Goal: Use online tool/utility: Utilize a website feature to perform a specific function

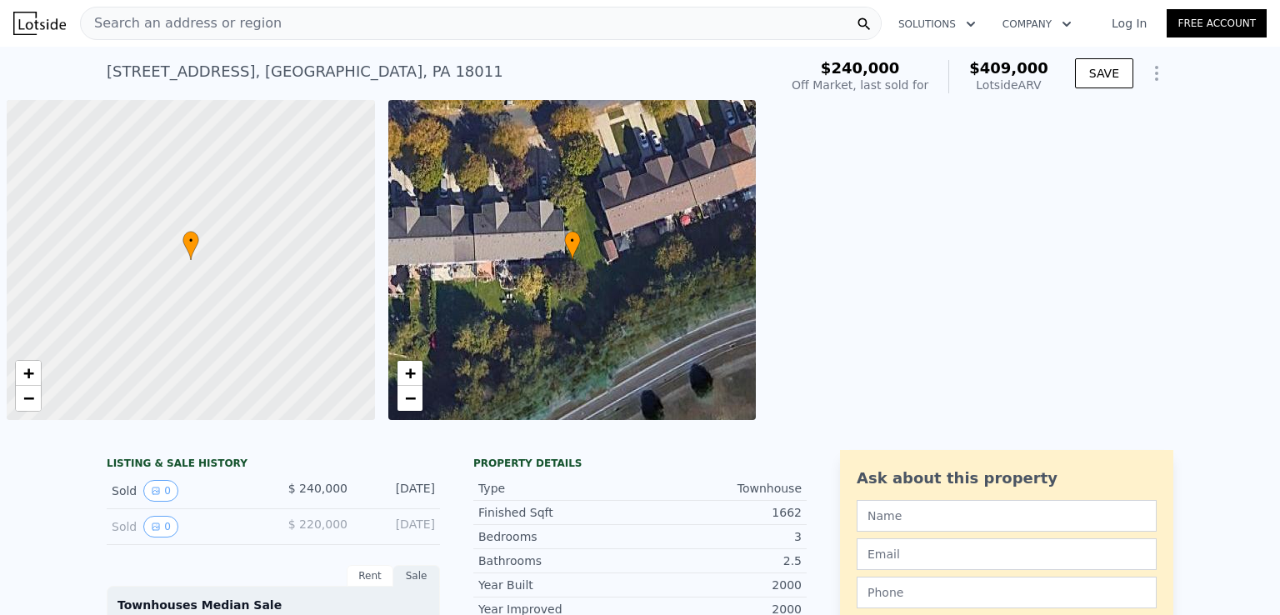
scroll to position [0, 7]
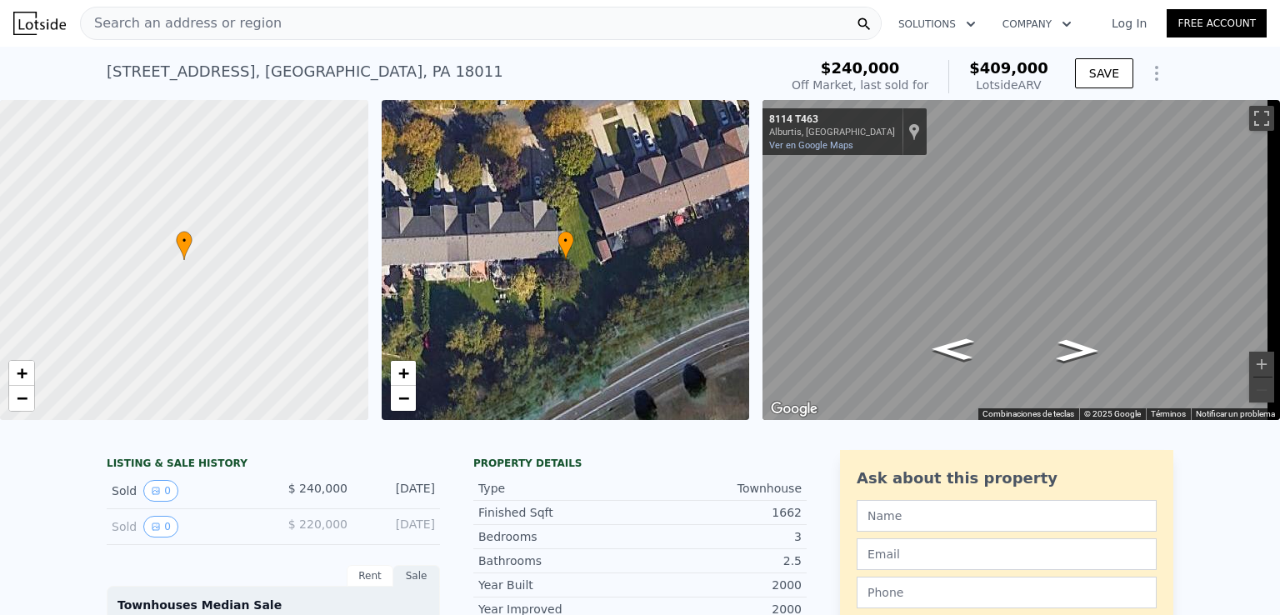
click at [328, 12] on div "Search an address or region" at bounding box center [481, 23] width 802 height 33
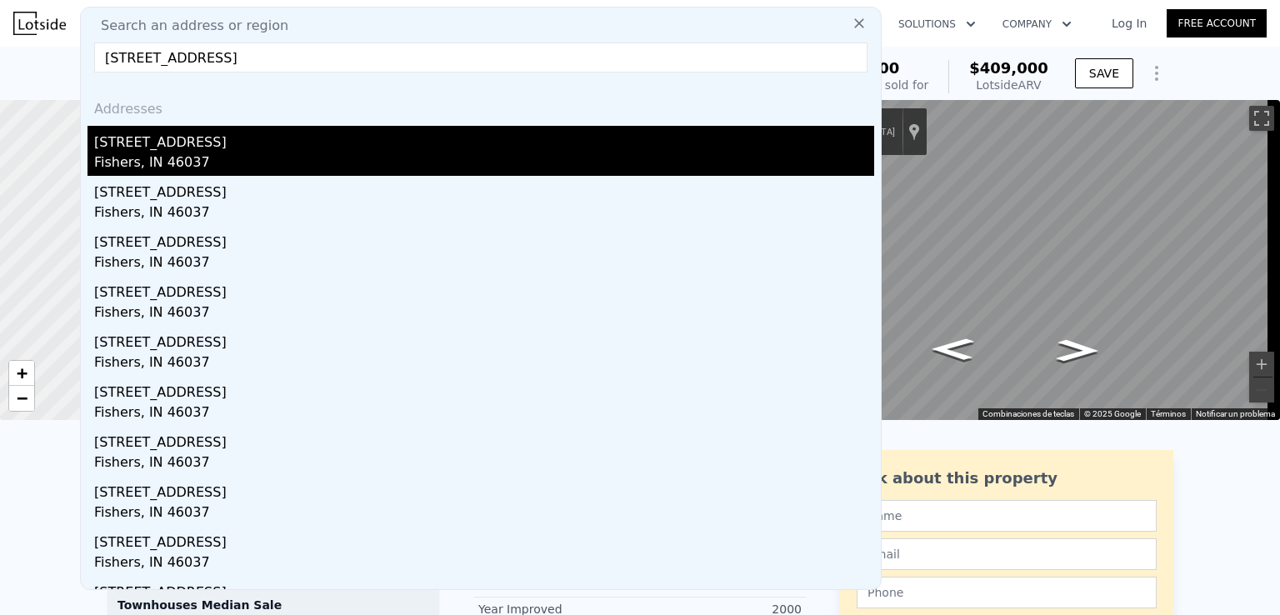
type input "[STREET_ADDRESS]"
click at [223, 162] on div "Fishers, IN 46037" at bounding box center [484, 163] width 780 height 23
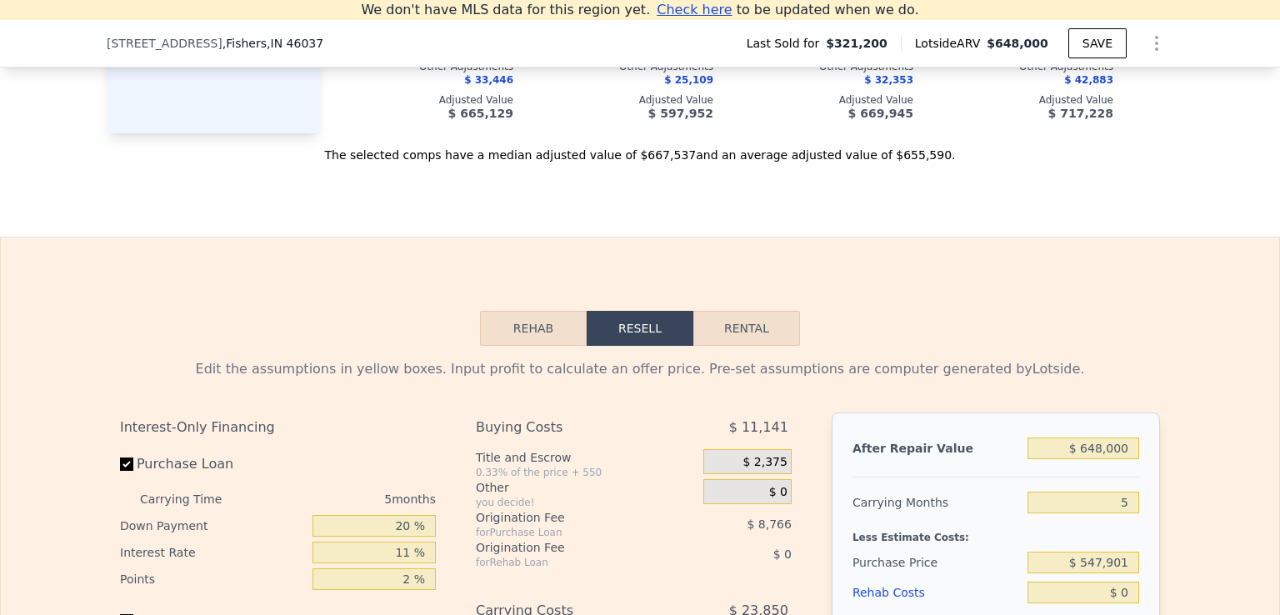
scroll to position [2313, 0]
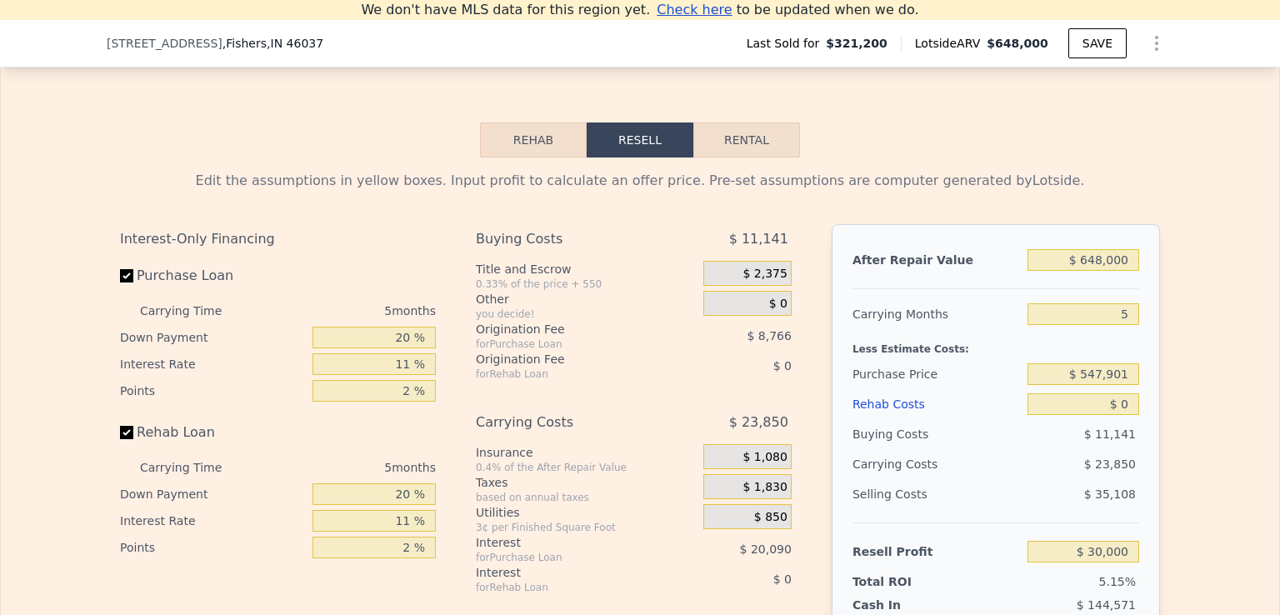
click at [724, 141] on div "Rehab Resell Rental Edit the assumptions in yellow boxes. Input profit to calcu…" at bounding box center [640, 449] width 1280 height 803
click at [725, 154] on button "Rental" at bounding box center [746, 139] width 107 height 35
select select "30"
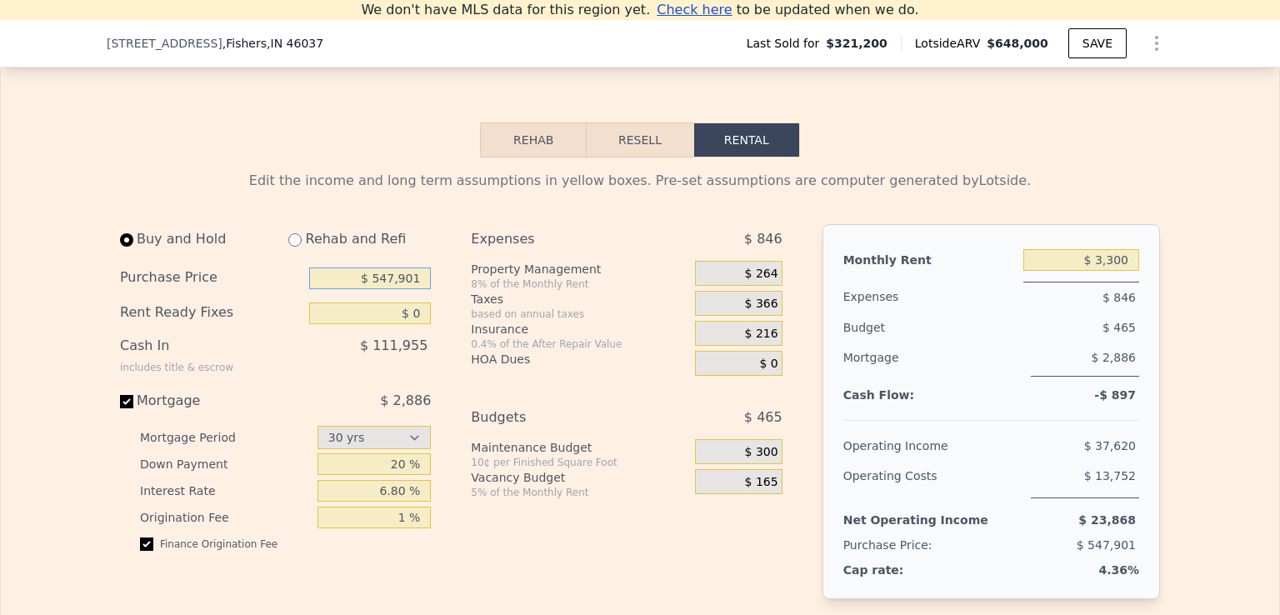
click at [370, 289] on input "$ 547,901" at bounding box center [370, 278] width 122 height 22
click at [397, 289] on input "$ 547,901" at bounding box center [370, 278] width 122 height 22
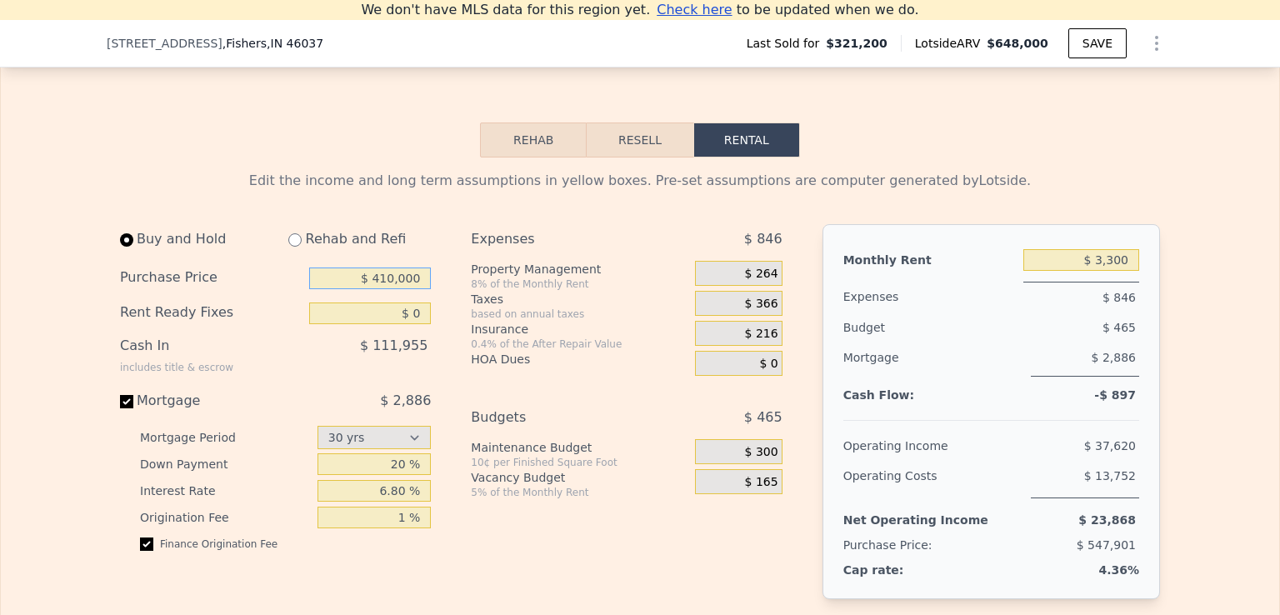
type input "$ 410,000"
click at [1118, 271] on input "$ 3,300" at bounding box center [1081, 260] width 116 height 22
drag, startPoint x: 1078, startPoint y: 283, endPoint x: 1067, endPoint y: 284, distance: 11.7
click at [1063, 271] on input "$ 3,300" at bounding box center [1081, 260] width 116 height 22
type input "$ 3,200"
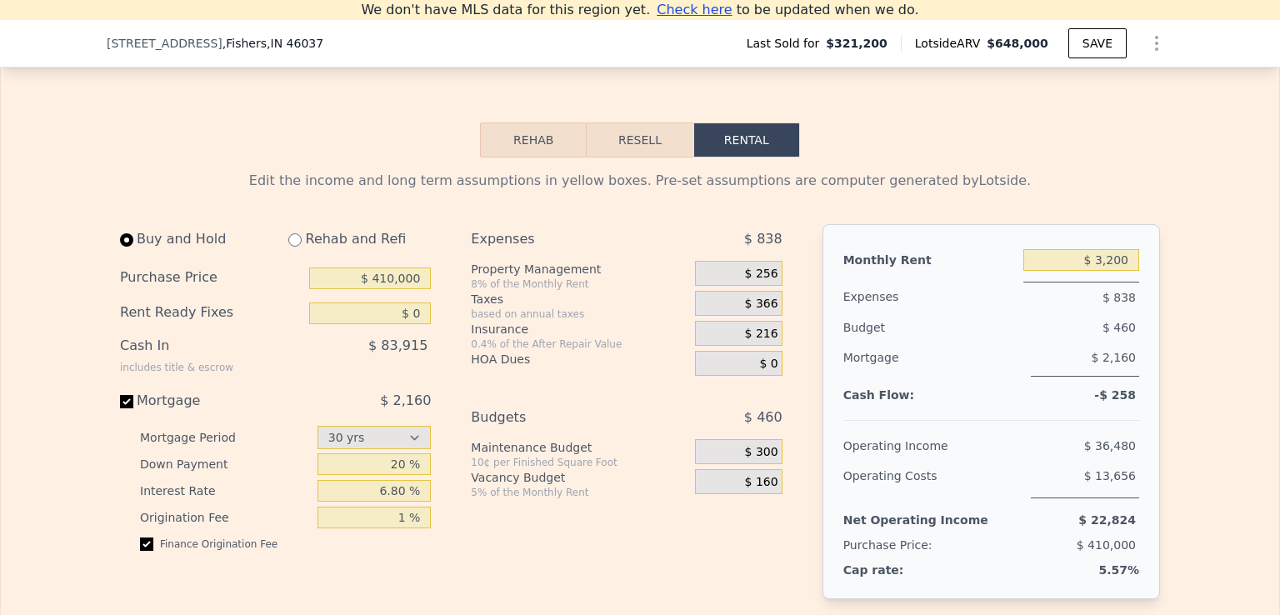
click at [757, 490] on span "$ 160" at bounding box center [761, 482] width 33 height 15
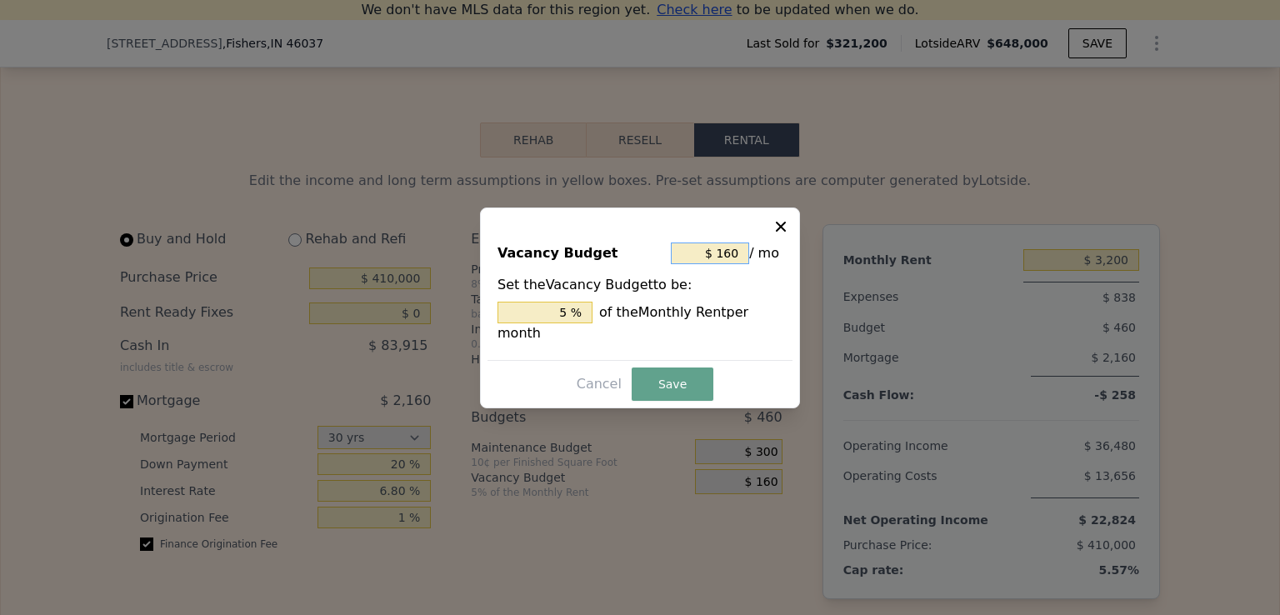
click at [728, 259] on input "$ 160" at bounding box center [710, 253] width 78 height 22
type input "$ 0"
type input "0 %"
type input "$ 0"
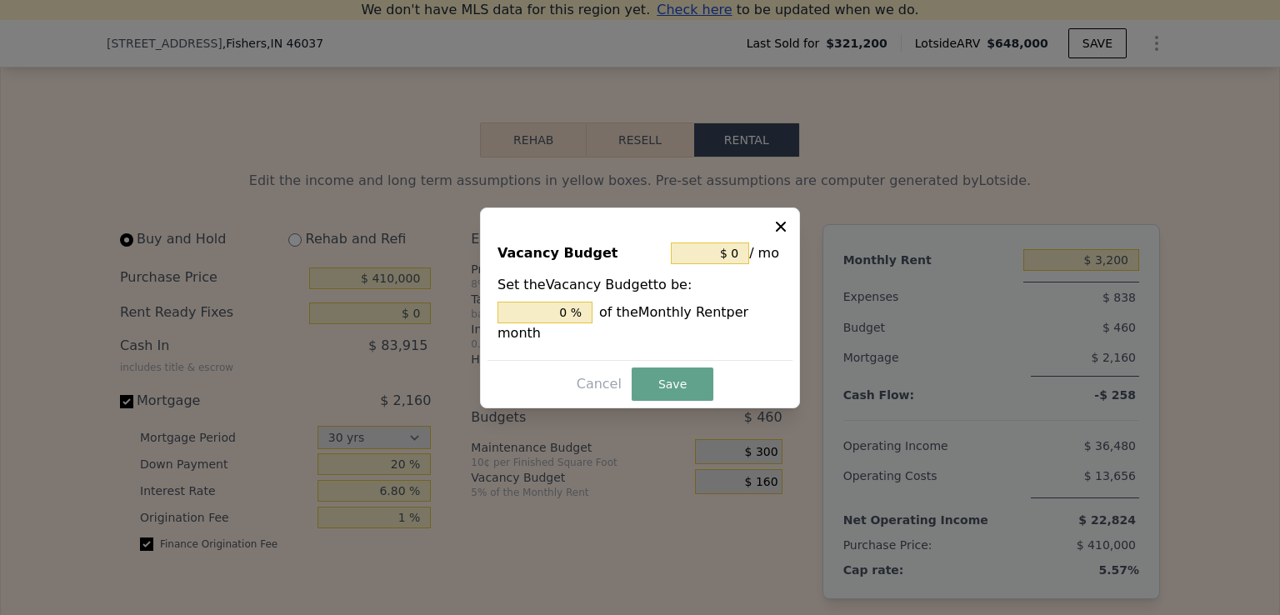
click at [780, 231] on icon at bounding box center [781, 226] width 10 height 10
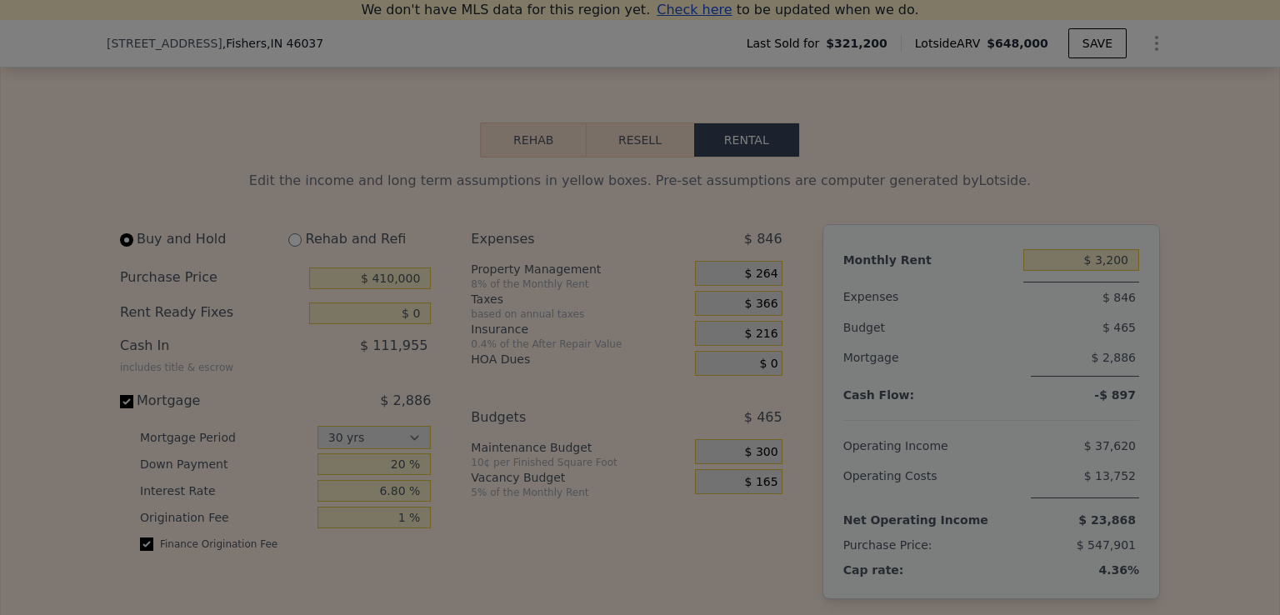
type input "$ 3,300"
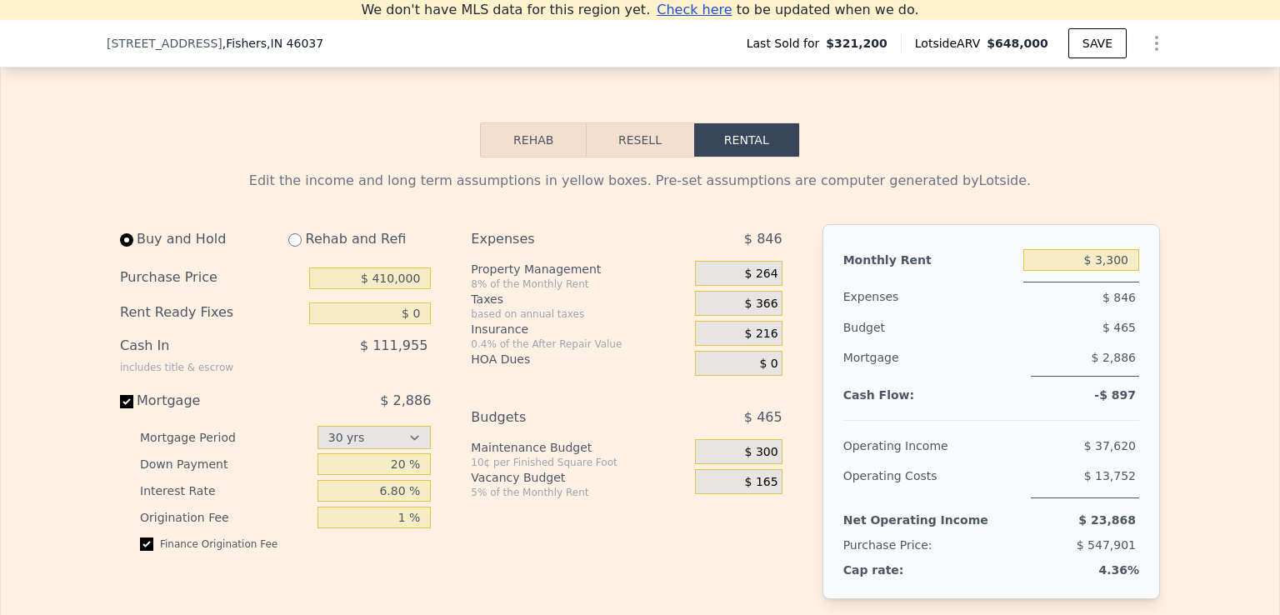
scroll to position [2396, 0]
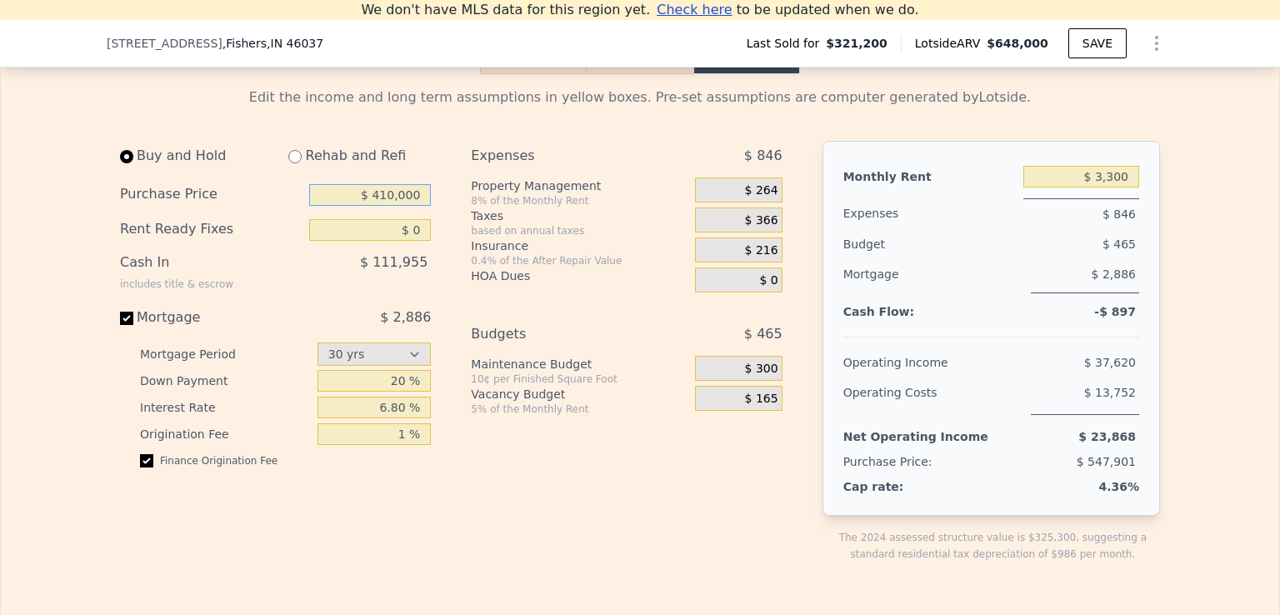
click at [392, 206] on input "$ 410,000" at bounding box center [370, 195] width 122 height 22
type input "$ 410,000"
click at [528, 523] on div "Expenses $ 846 Property Management 8% of the Monthly Rent $ 264 Taxes based on …" at bounding box center [633, 365] width 324 height 448
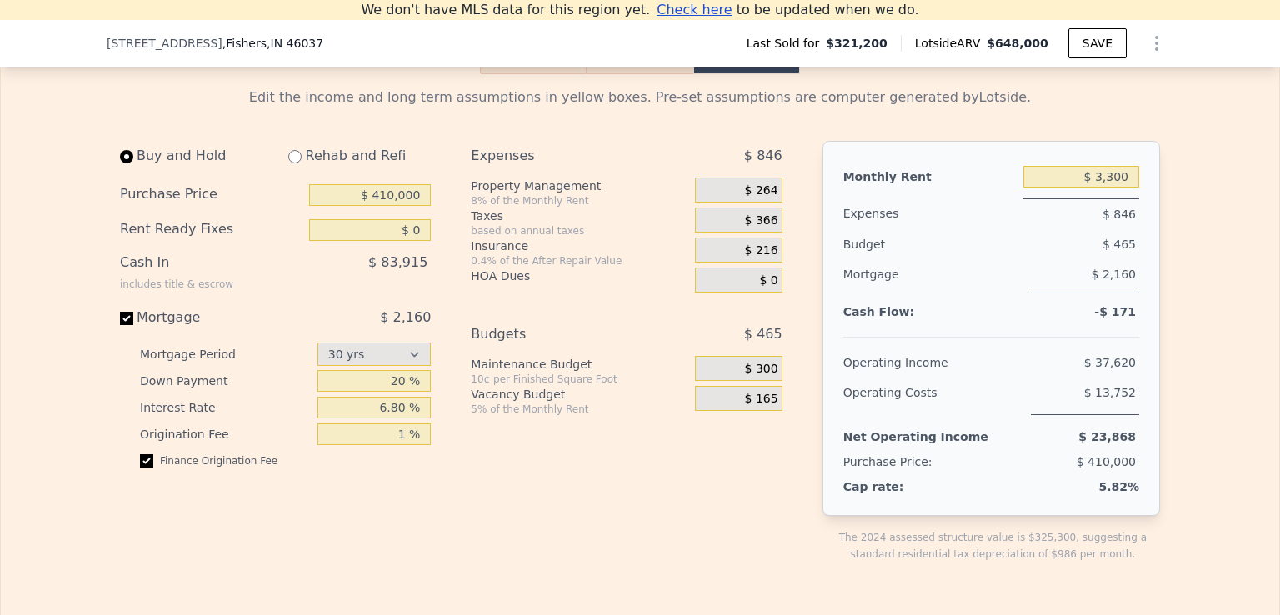
drag, startPoint x: 108, startPoint y: 216, endPoint x: 210, endPoint y: 217, distance: 101.7
click at [757, 407] on span "$ 165" at bounding box center [761, 399] width 33 height 15
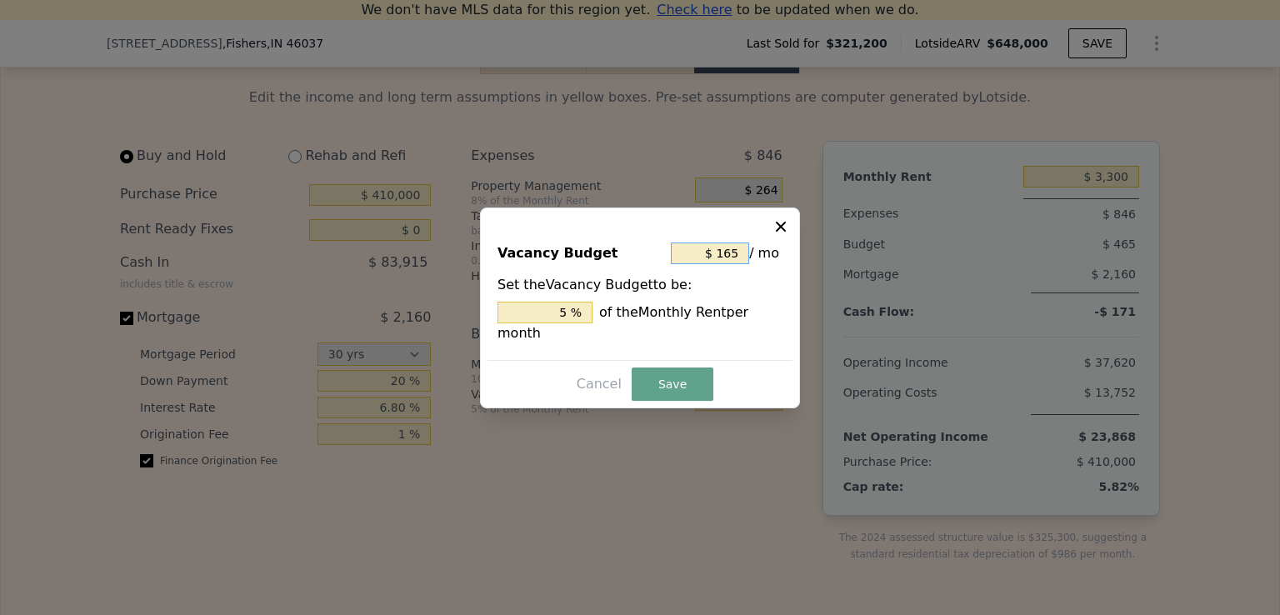
click at [730, 257] on input "$ 165" at bounding box center [710, 253] width 78 height 22
click at [735, 262] on input "$ 165" at bounding box center [710, 253] width 78 height 22
type input "$ 0"
type input "0 %"
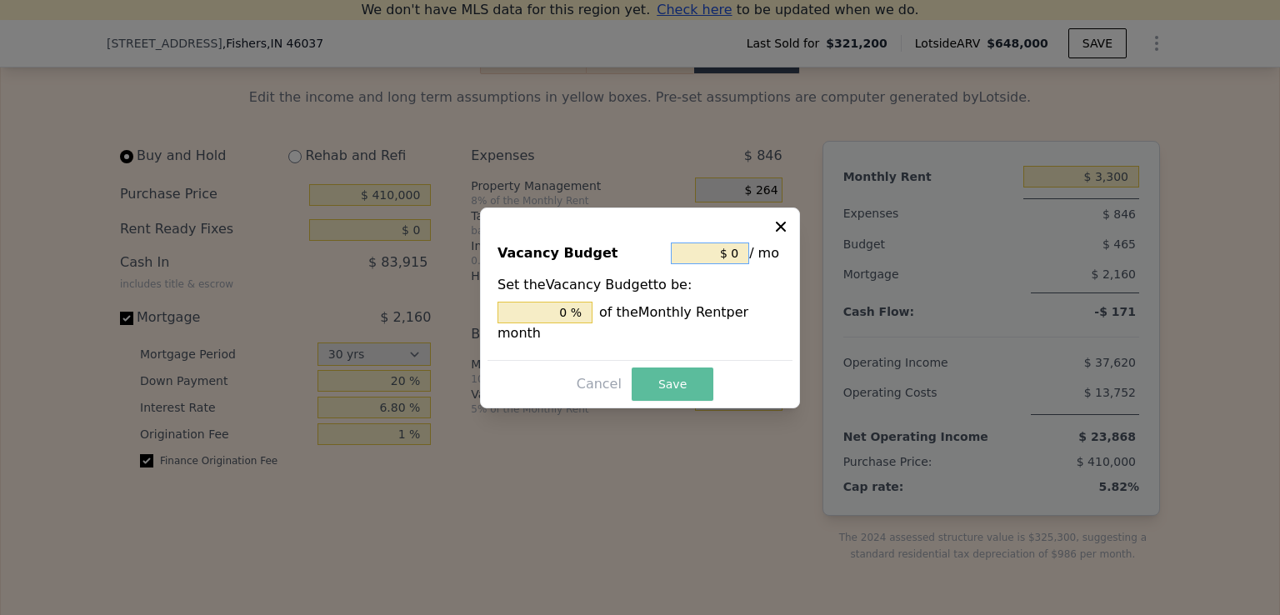
type input "$ 0"
click at [673, 370] on button "Save" at bounding box center [673, 383] width 82 height 33
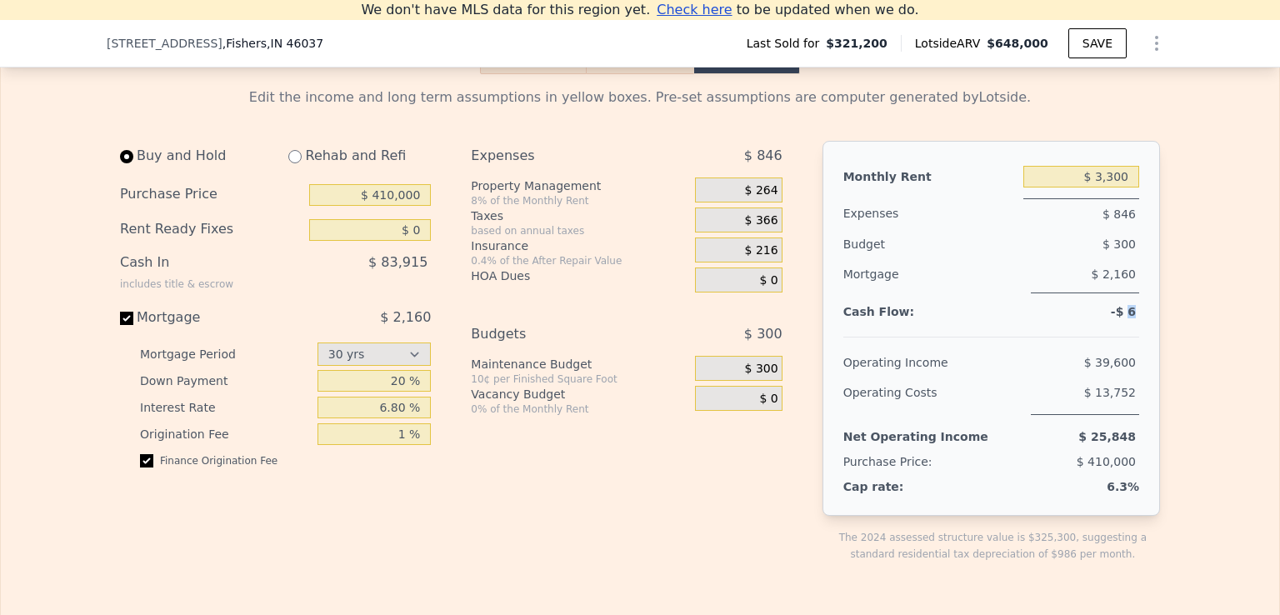
click at [1129, 318] on span "-$ 6" at bounding box center [1123, 311] width 25 height 13
click at [761, 198] on span "$ 264" at bounding box center [761, 190] width 33 height 15
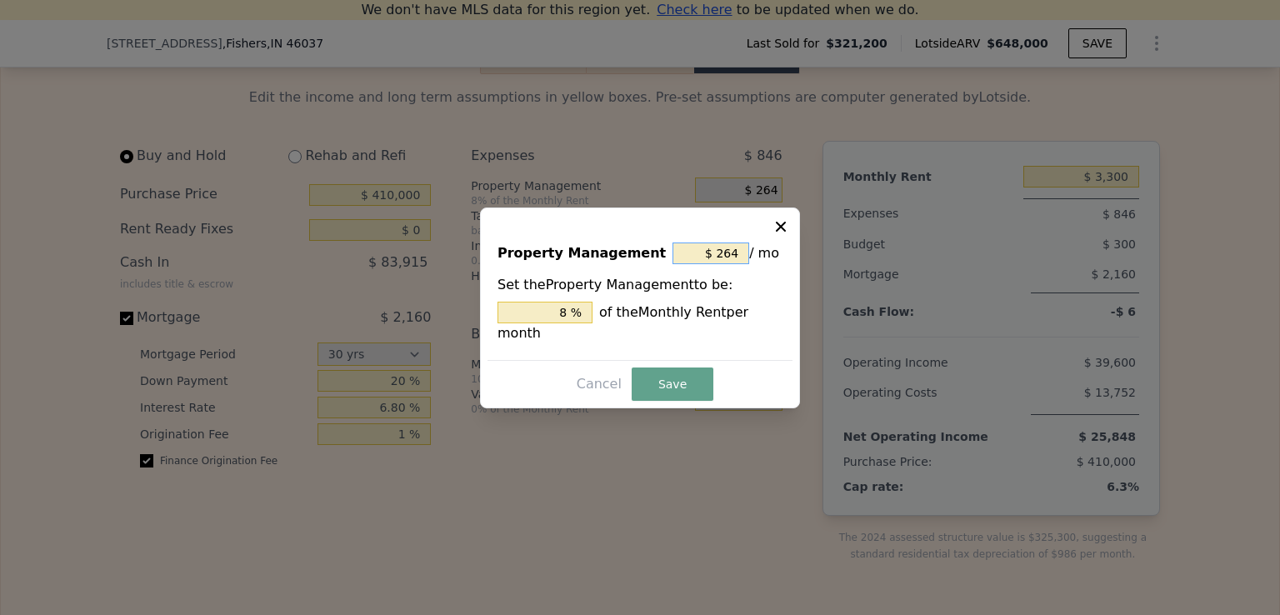
click at [730, 264] on input "$ 264" at bounding box center [710, 253] width 77 height 22
type input "$ 0"
type input "0 %"
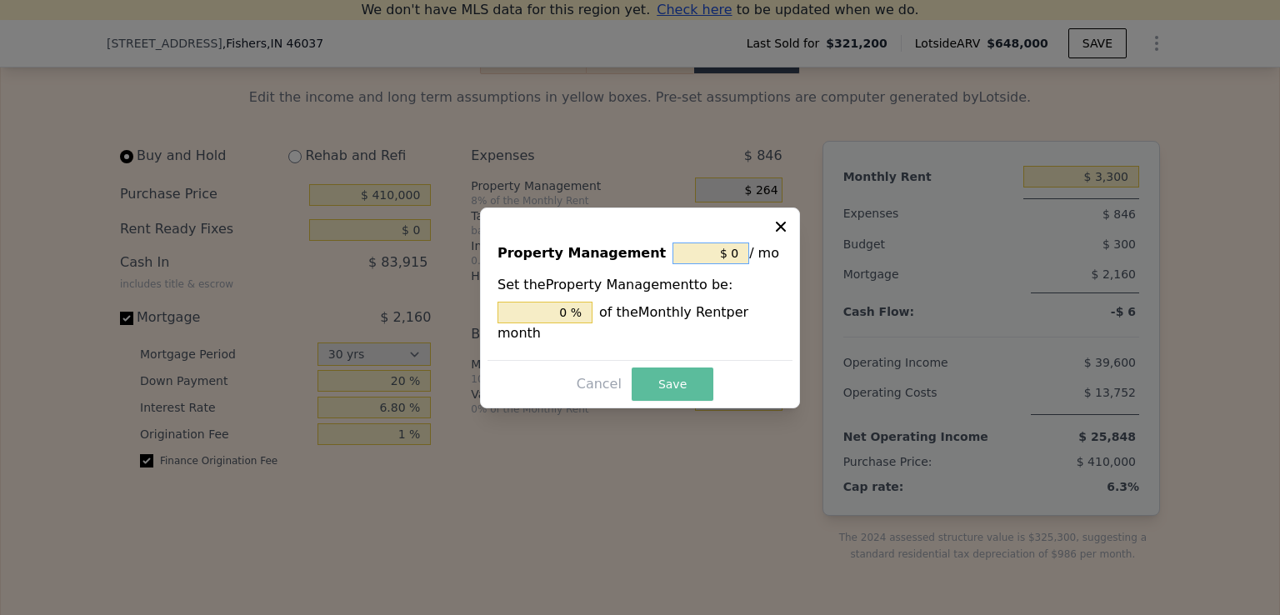
type input "$ 0"
click at [659, 369] on button "Save" at bounding box center [673, 383] width 82 height 33
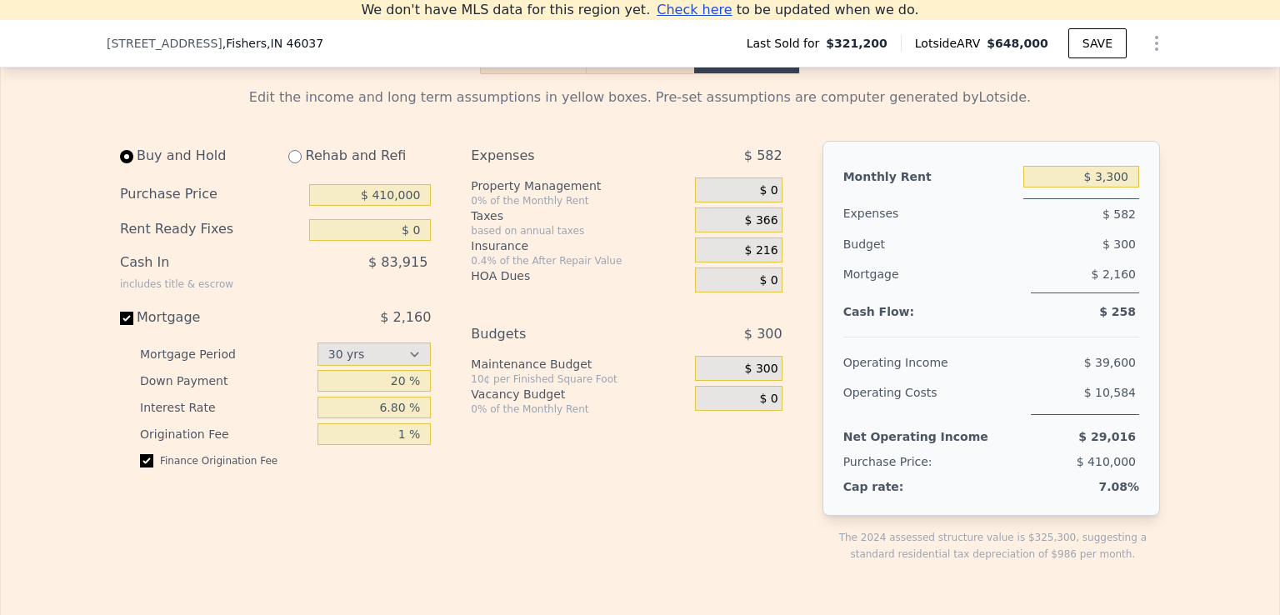
drag, startPoint x: 1097, startPoint y: 337, endPoint x: 1135, endPoint y: 337, distance: 38.3
click at [1133, 337] on div "Monthly Rent $ 3,300 Expenses $ 582 Budget $ 300 Mortgage $ 2,160 Cash Flow: $ …" at bounding box center [990, 328] width 337 height 375
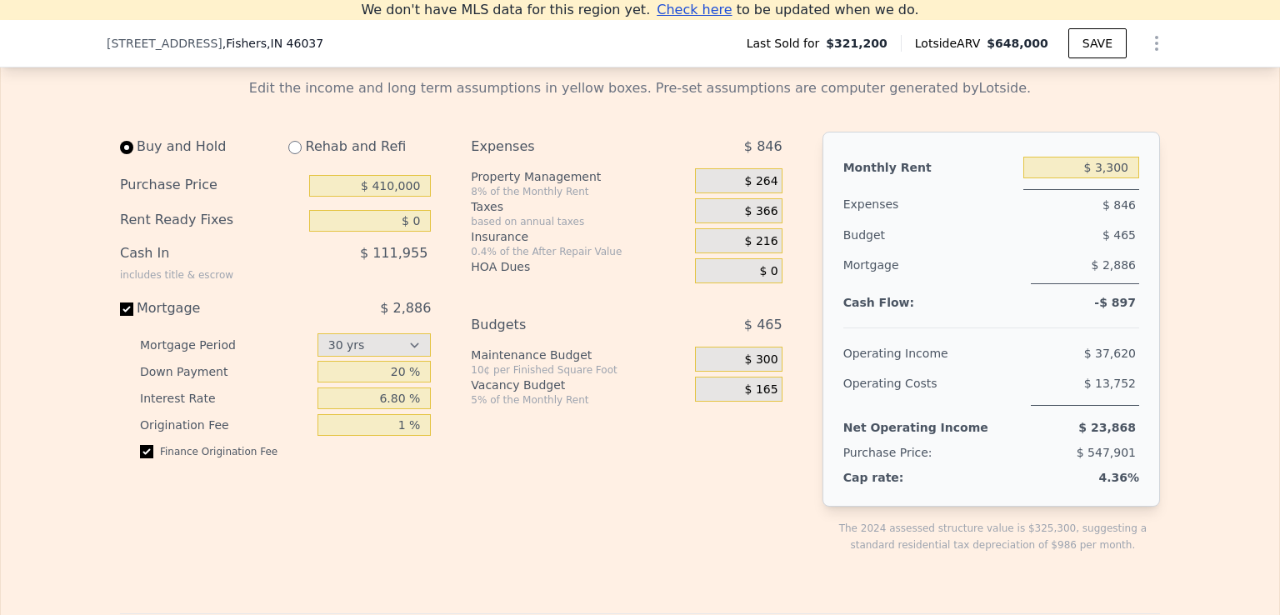
scroll to position [2388, 0]
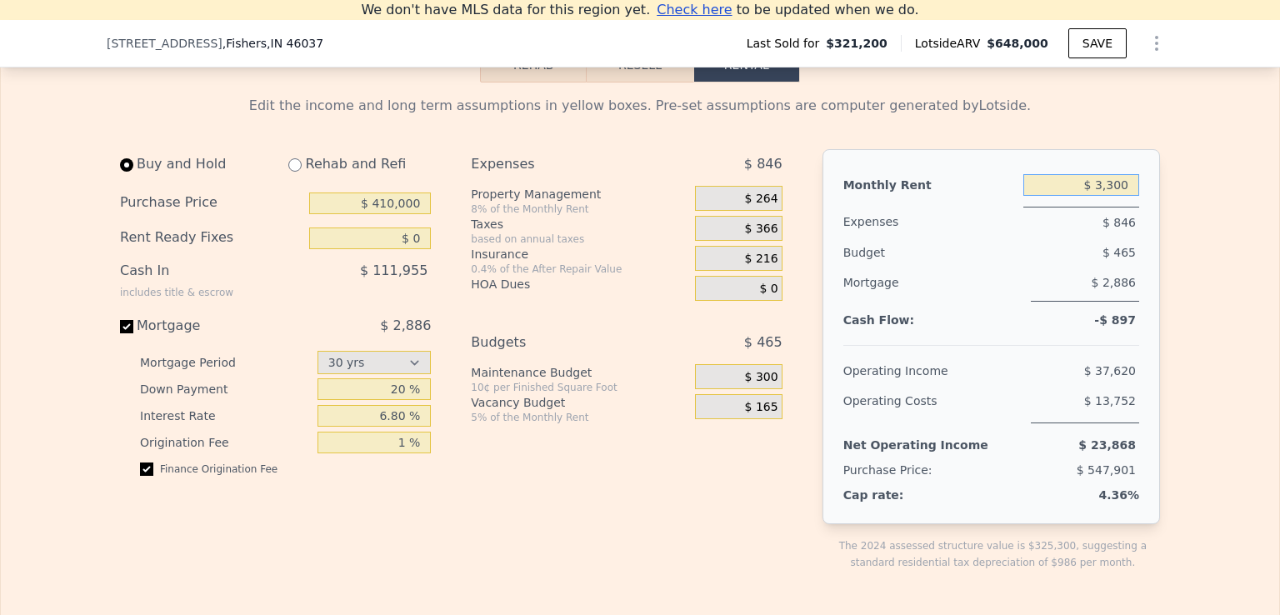
click at [1107, 196] on input "$ 3,300" at bounding box center [1081, 185] width 116 height 22
type input "$ 3,200"
click at [362, 489] on div "Finance Origination Fee" at bounding box center [285, 475] width 291 height 27
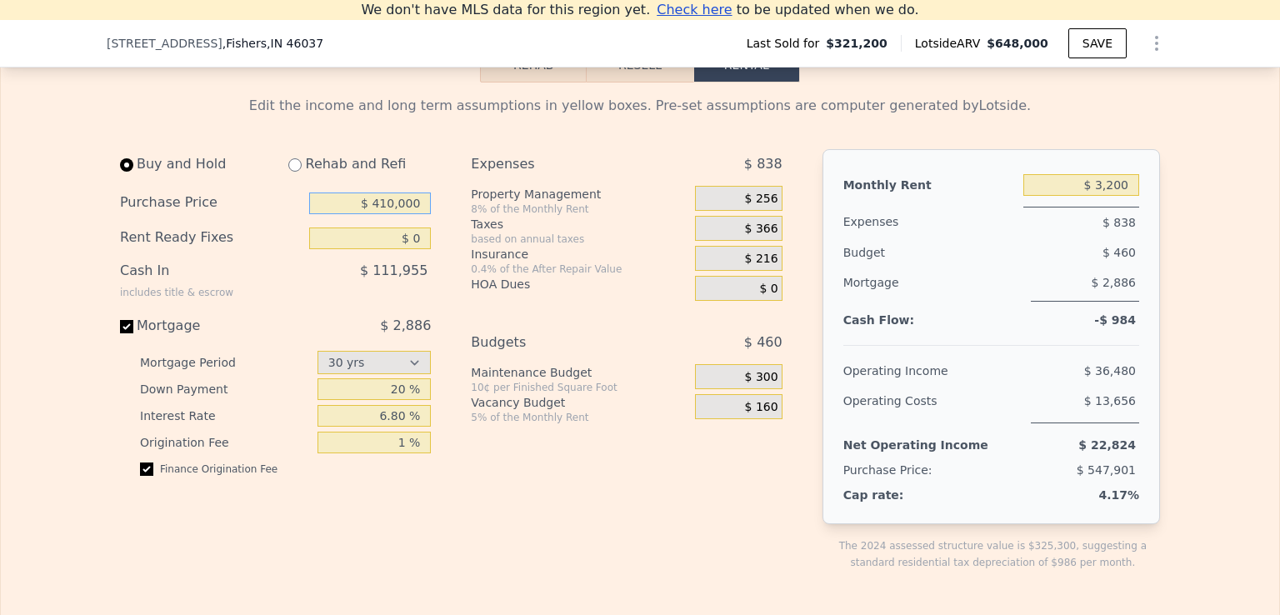
click at [396, 214] on input "$ 410,000" at bounding box center [370, 203] width 122 height 22
click at [389, 214] on input "$ 410,000" at bounding box center [370, 203] width 122 height 22
type input "$ 410,000"
click at [389, 530] on div "Buy and Hold Rehab and Refi Purchase Price $ 410,000 Rent Ready Fixes $ 0 Cash …" at bounding box center [282, 373] width 324 height 448
click at [763, 415] on span "$ 160" at bounding box center [761, 407] width 33 height 15
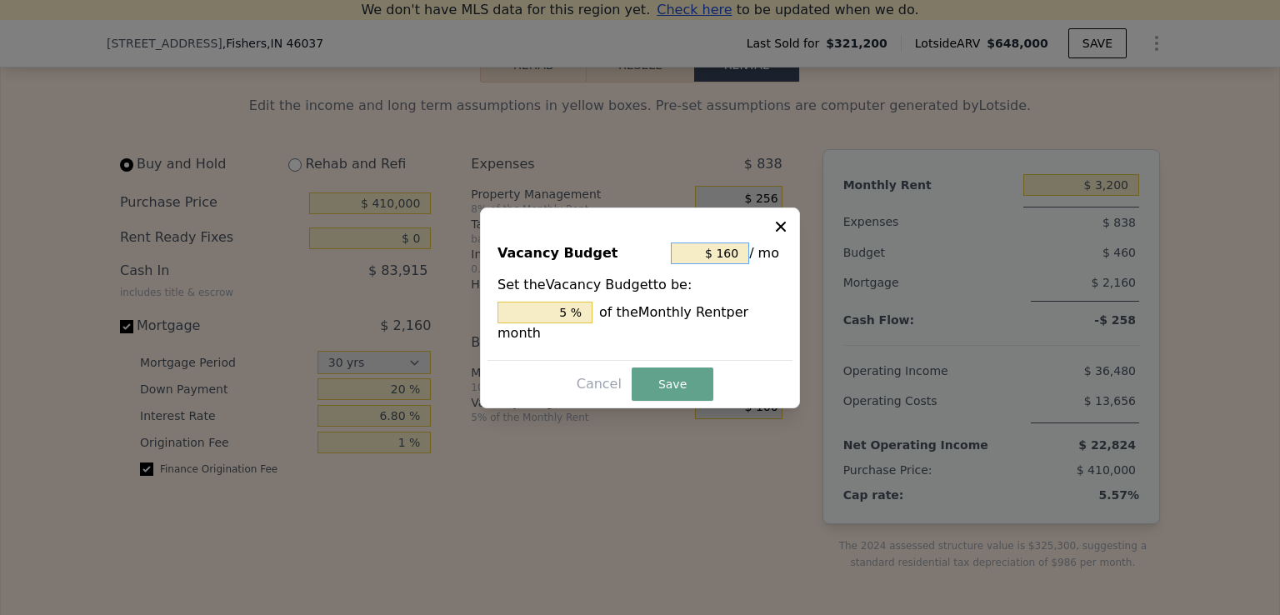
click at [722, 257] on input "$ 160" at bounding box center [710, 253] width 78 height 22
type input "$ 0"
type input "0 %"
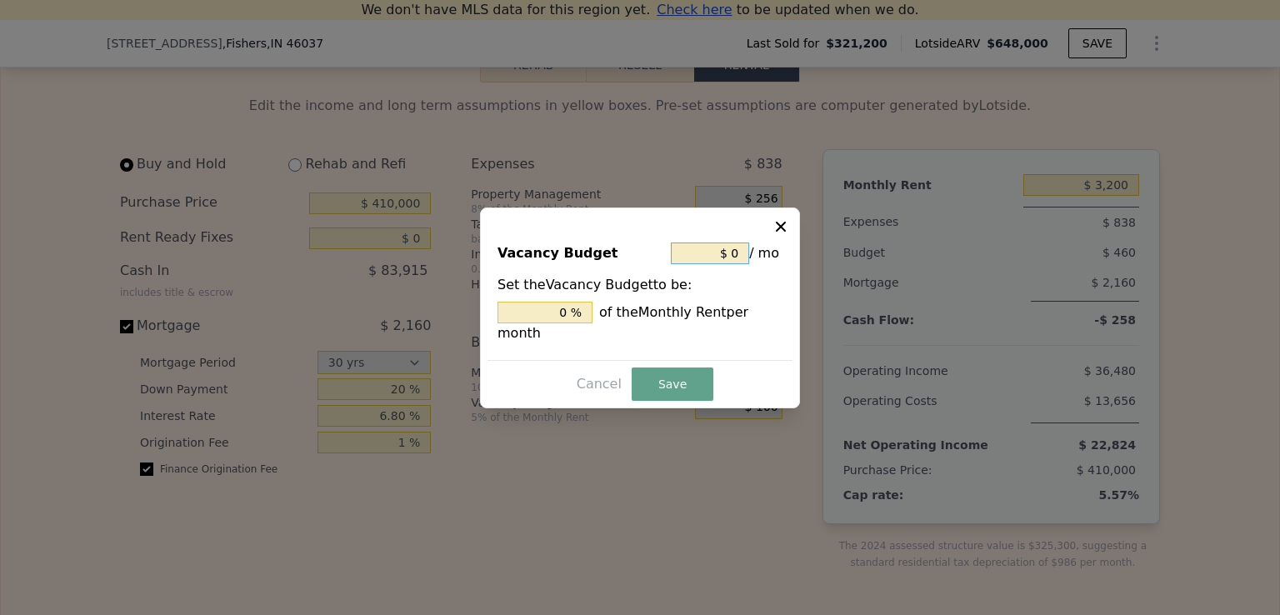
type input "$ 0"
click at [660, 370] on button "Save" at bounding box center [673, 383] width 82 height 33
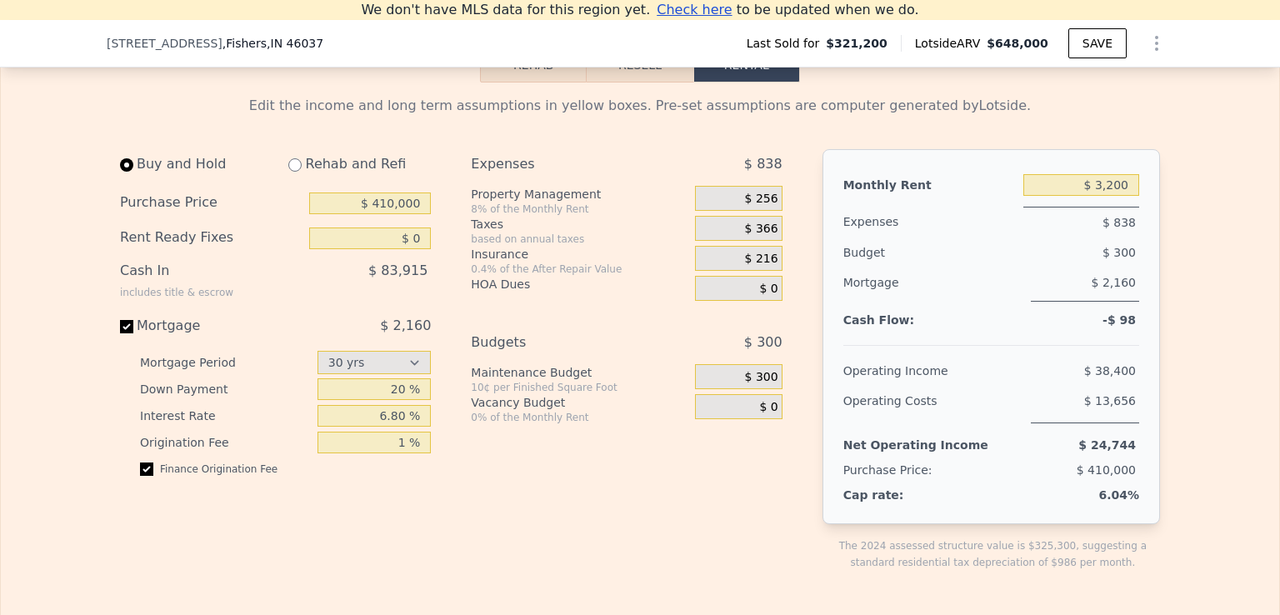
click at [767, 207] on span "$ 256" at bounding box center [761, 199] width 33 height 15
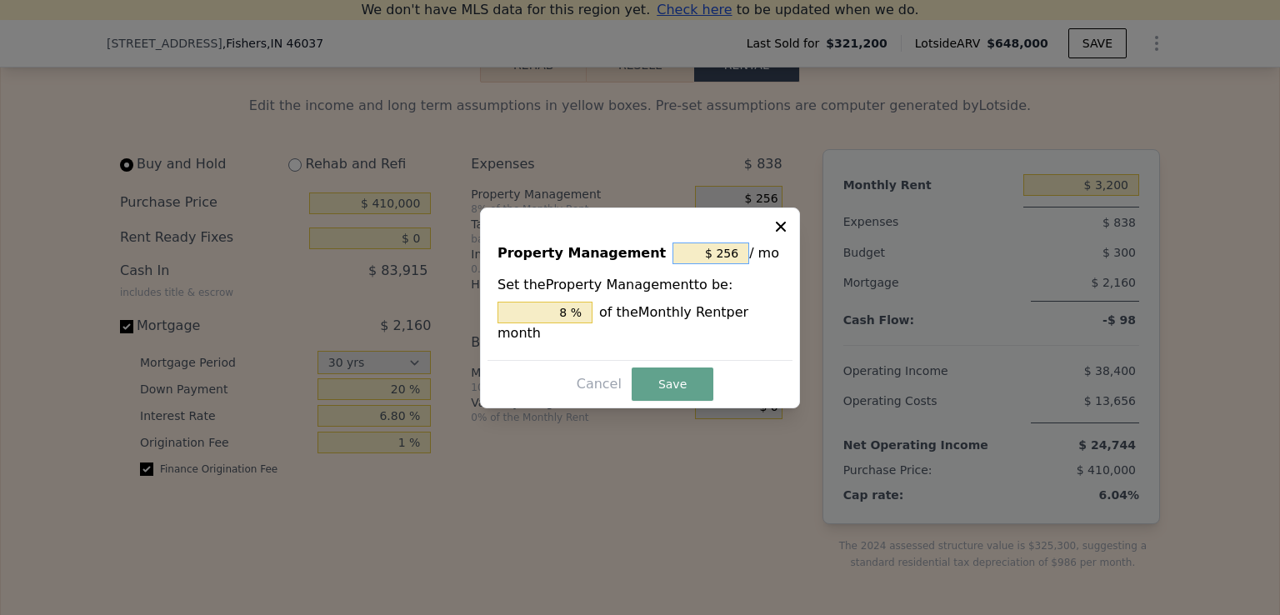
click at [719, 264] on input "$ 256" at bounding box center [710, 253] width 77 height 22
drag, startPoint x: 739, startPoint y: 270, endPoint x: 702, endPoint y: 270, distance: 36.7
click at [702, 264] on input "$ 256" at bounding box center [710, 253] width 77 height 22
type input "$ 1"
type input "0.031 %"
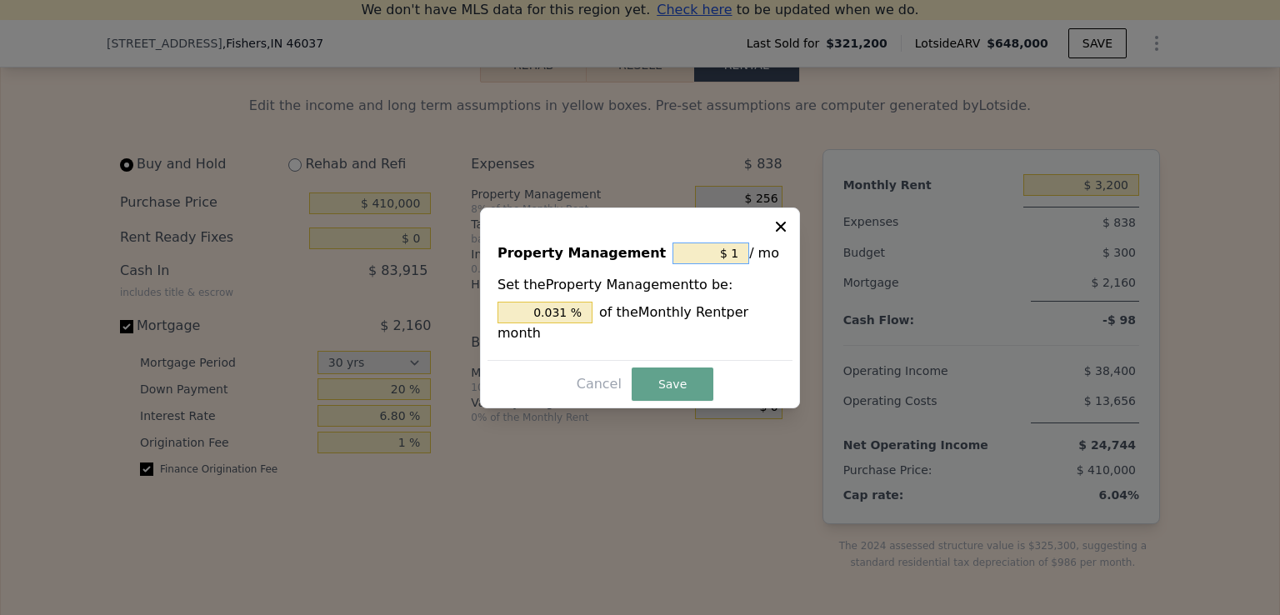
type input "$ 15"
type input "0.469 %"
type input "$ 150"
type input "4.688 %"
type input "$ 150"
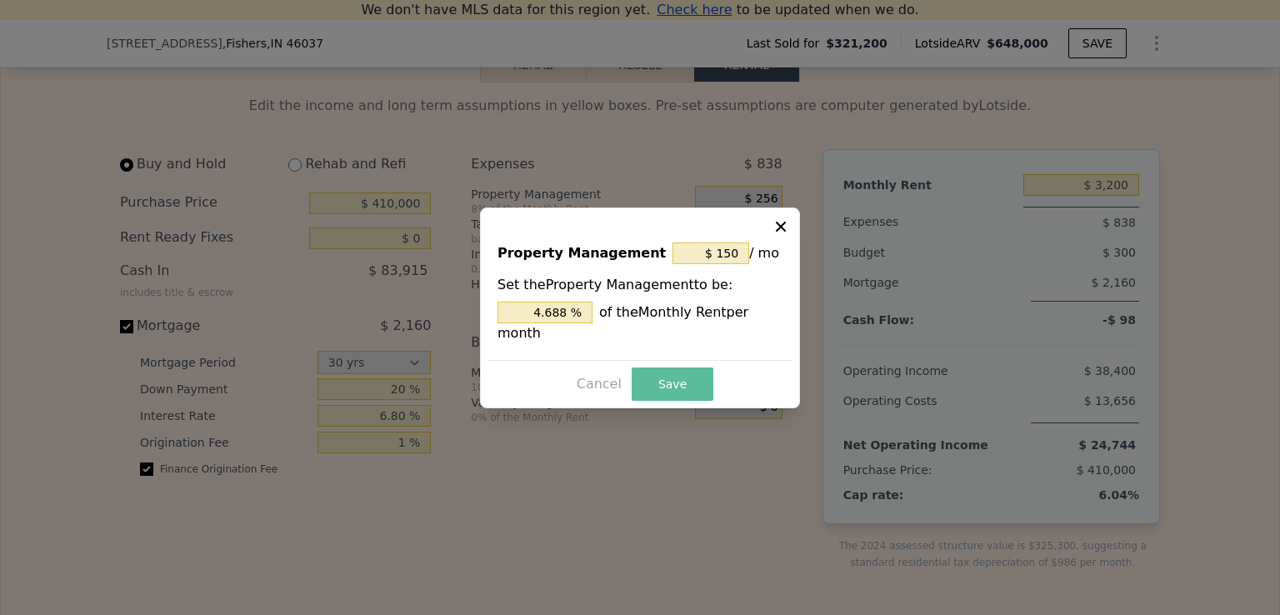
click at [656, 373] on button "Save" at bounding box center [673, 383] width 82 height 33
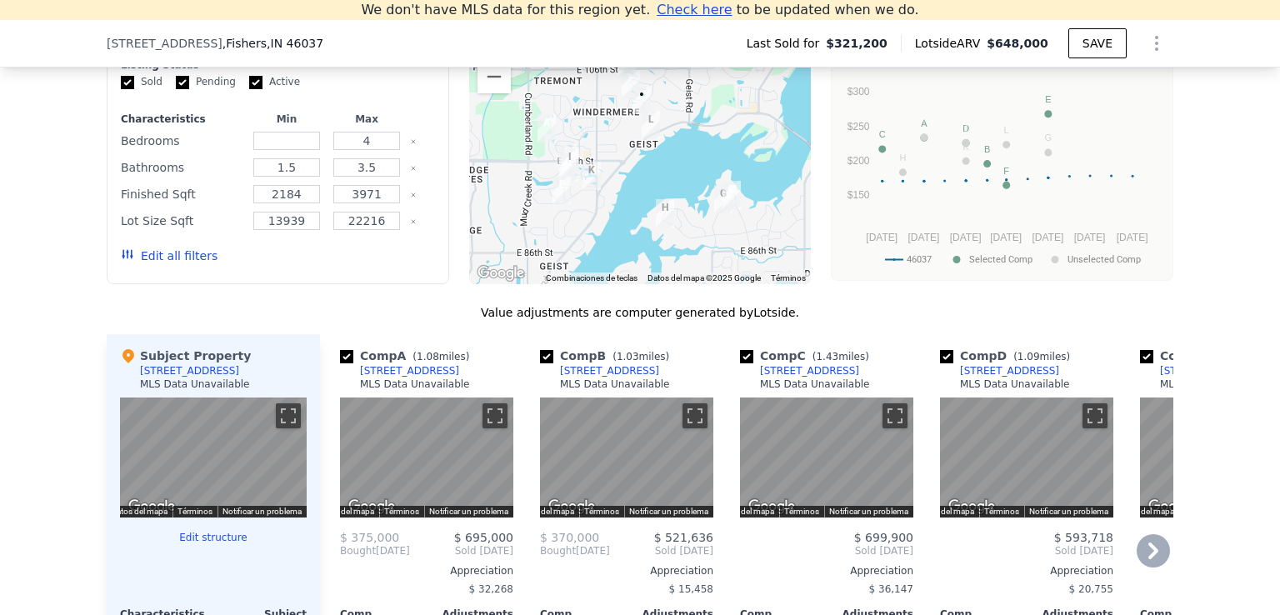
scroll to position [1471, 0]
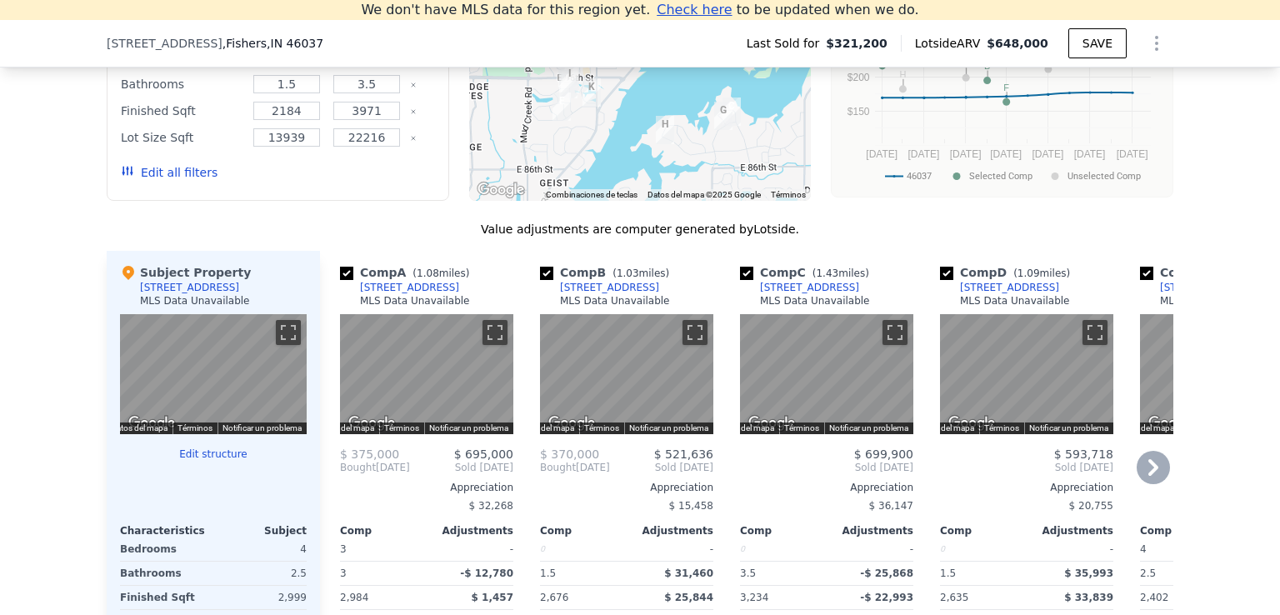
click at [1148, 484] on icon at bounding box center [1153, 467] width 33 height 33
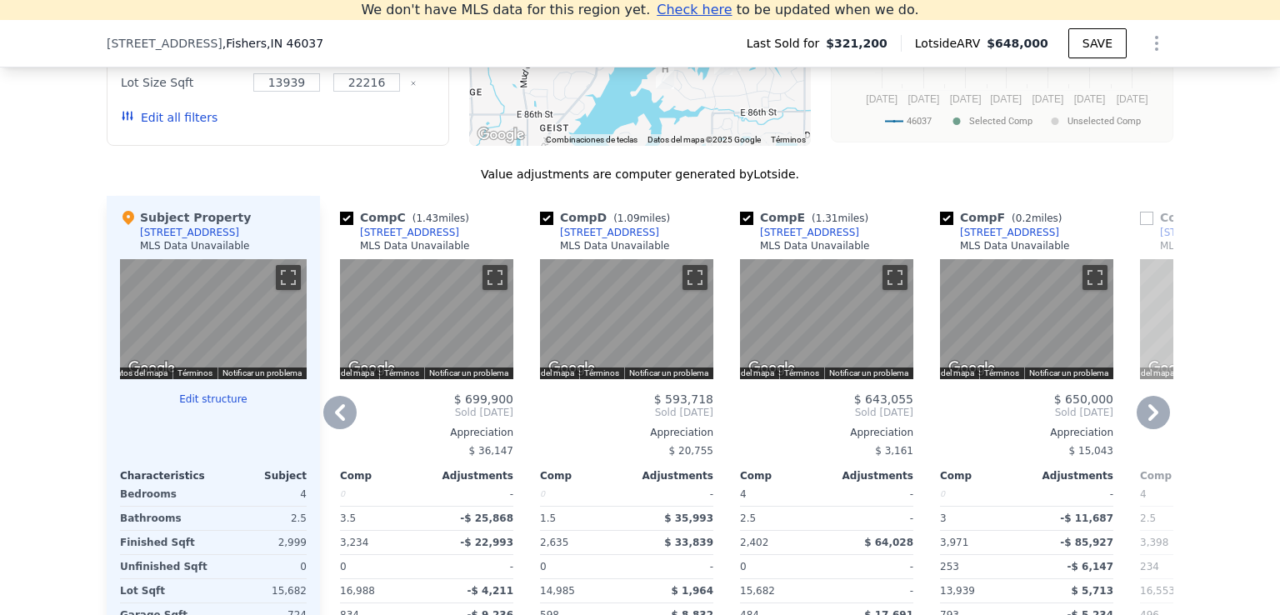
scroll to position [1638, 0]
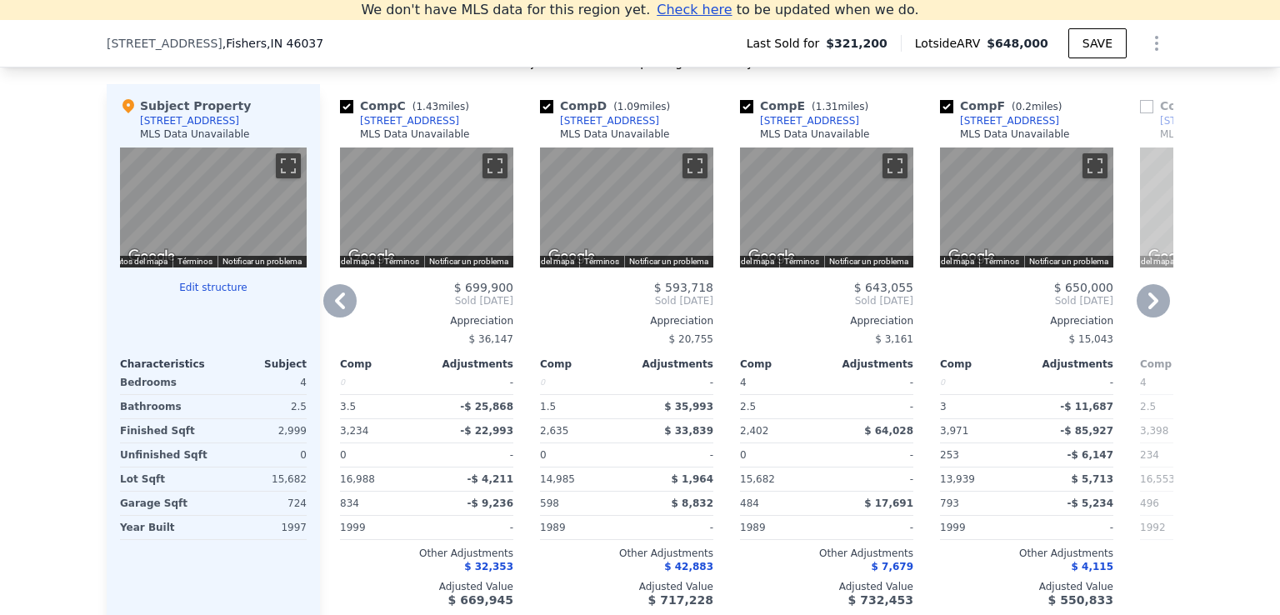
click at [1148, 309] on icon at bounding box center [1153, 300] width 10 height 17
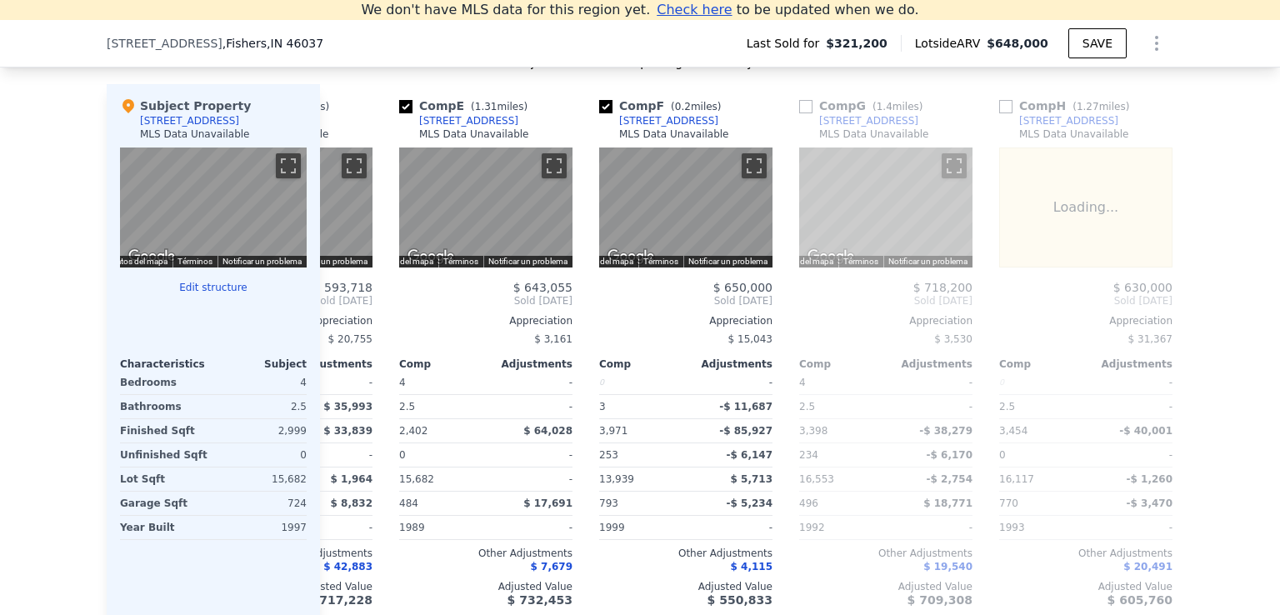
scroll to position [0, 800]
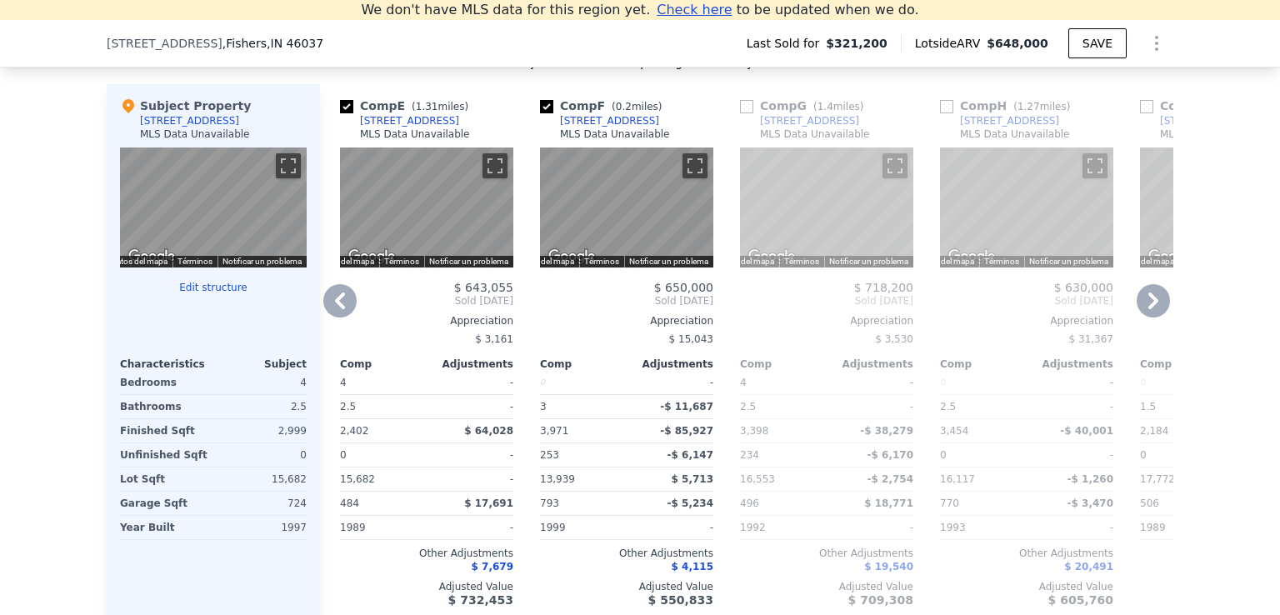
click at [329, 314] on icon at bounding box center [339, 300] width 33 height 33
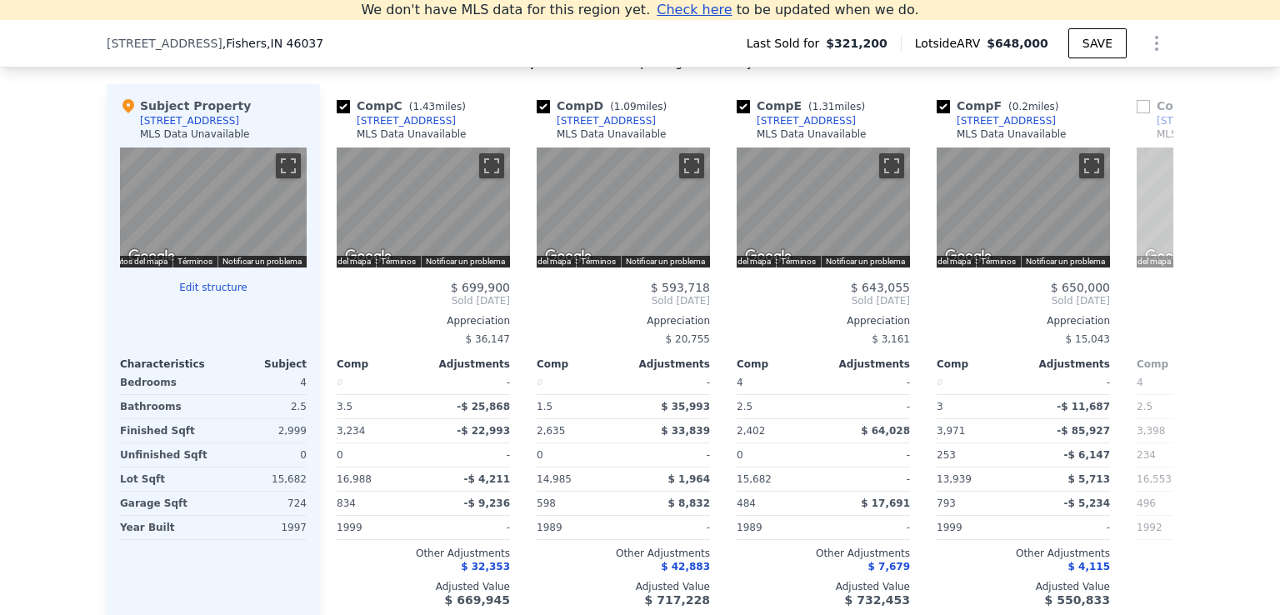
scroll to position [0, 400]
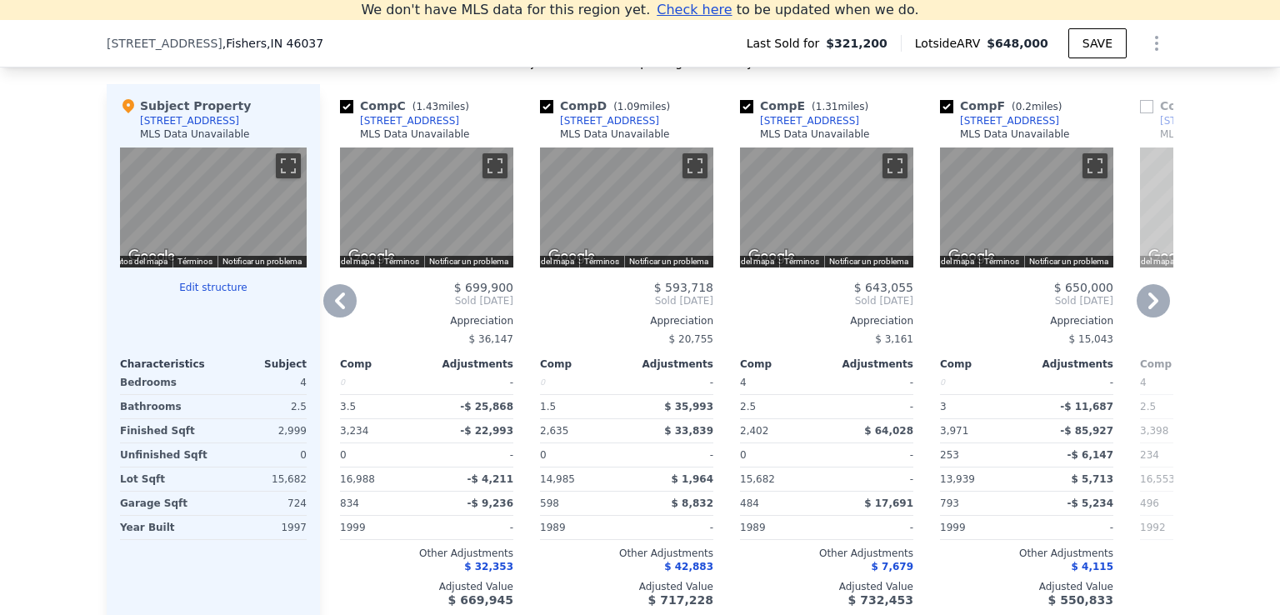
click at [337, 314] on icon at bounding box center [339, 300] width 33 height 33
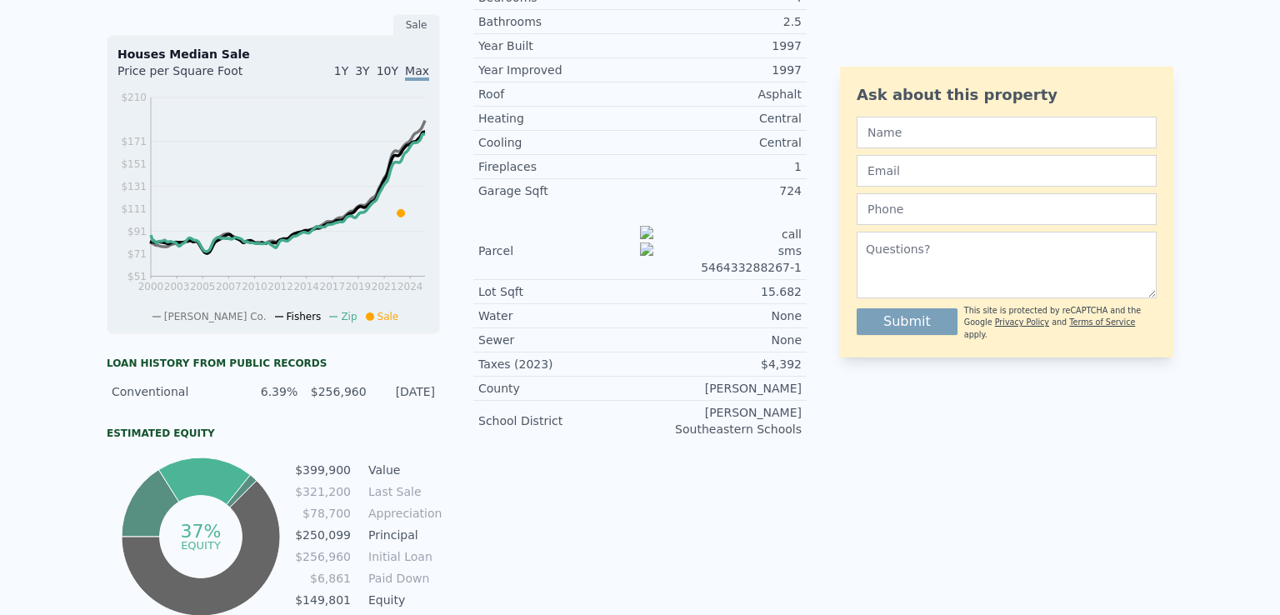
scroll to position [0, 0]
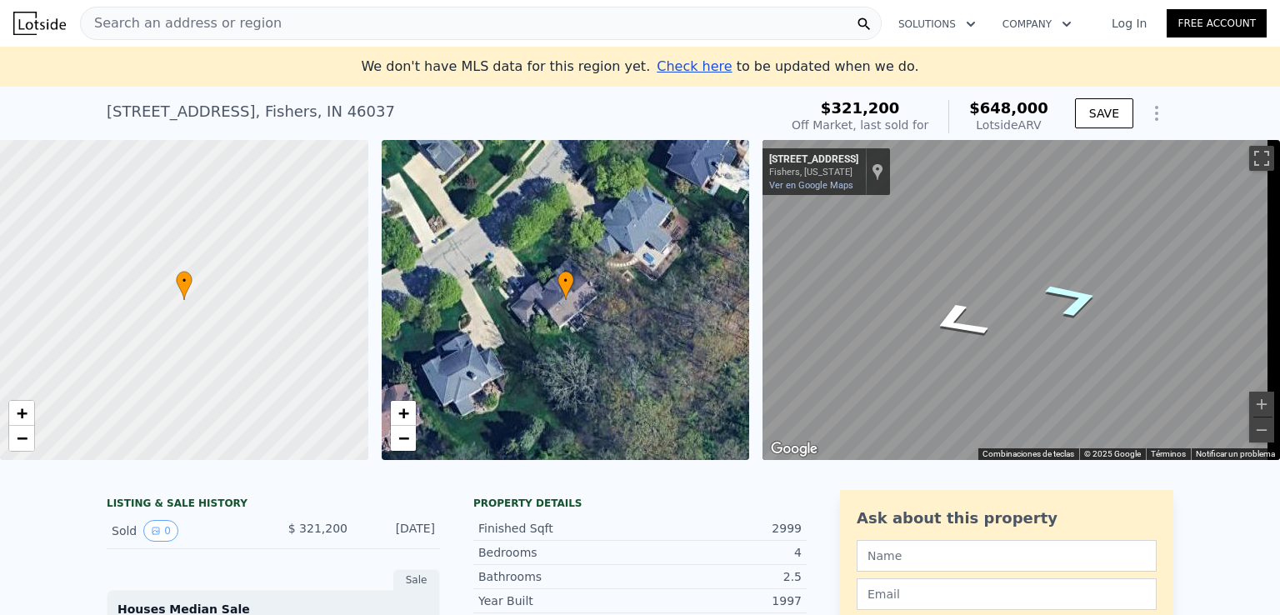
click at [1053, 287] on icon "Ir hacia el suroeste, Windermere Blvd" at bounding box center [1073, 299] width 105 height 56
click at [970, 338] on icon "Ir hacia el noreste, Windermere Blvd" at bounding box center [962, 335] width 117 height 47
click at [1070, 359] on icon "Ir hacia el suroeste, Windermere Blvd" at bounding box center [1078, 356] width 82 height 38
click at [1249, 151] on button "Cambiar a la vista en pantalla completa" at bounding box center [1261, 158] width 25 height 25
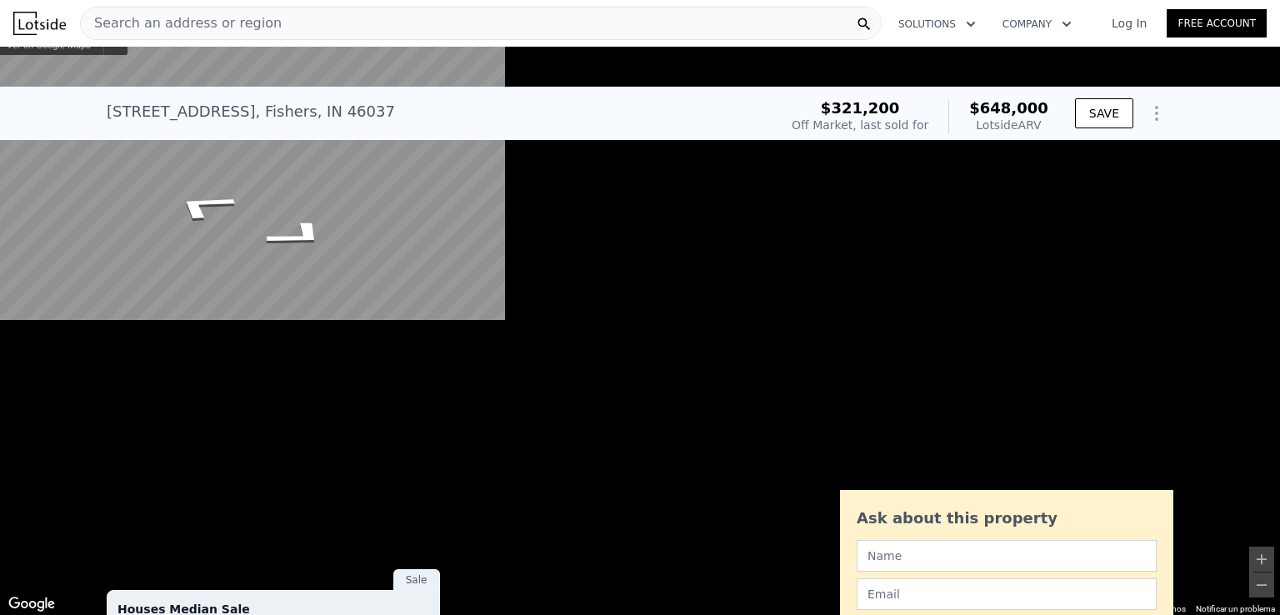
type input "$ 3,300"
